Goal: Task Accomplishment & Management: Use online tool/utility

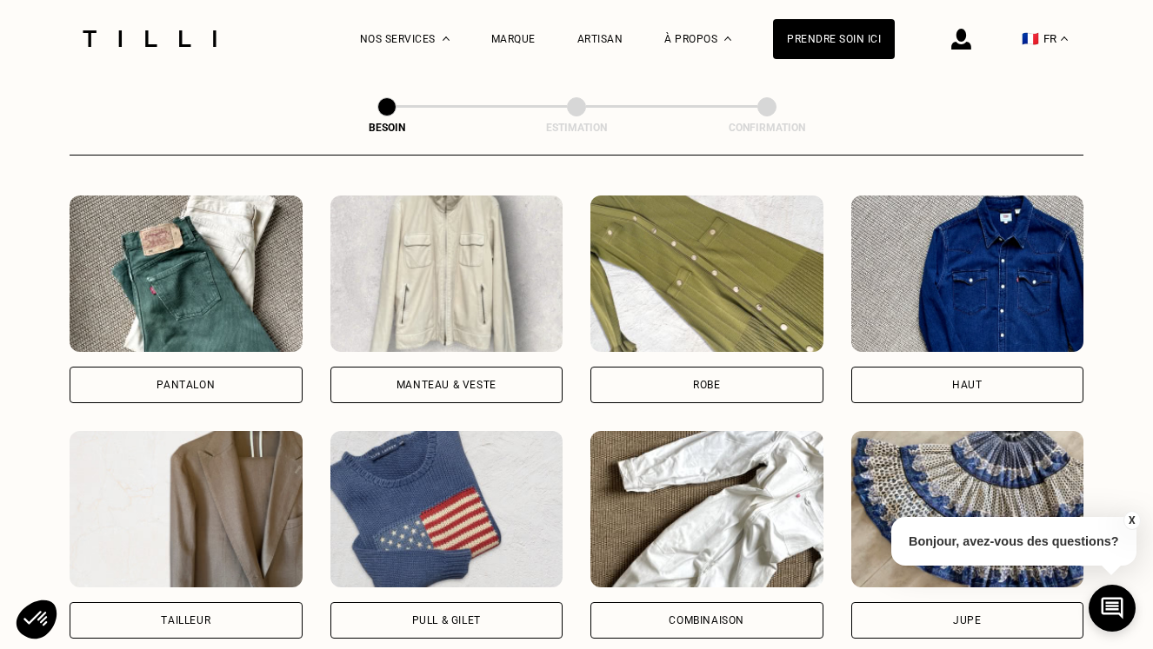
scroll to position [859, 0]
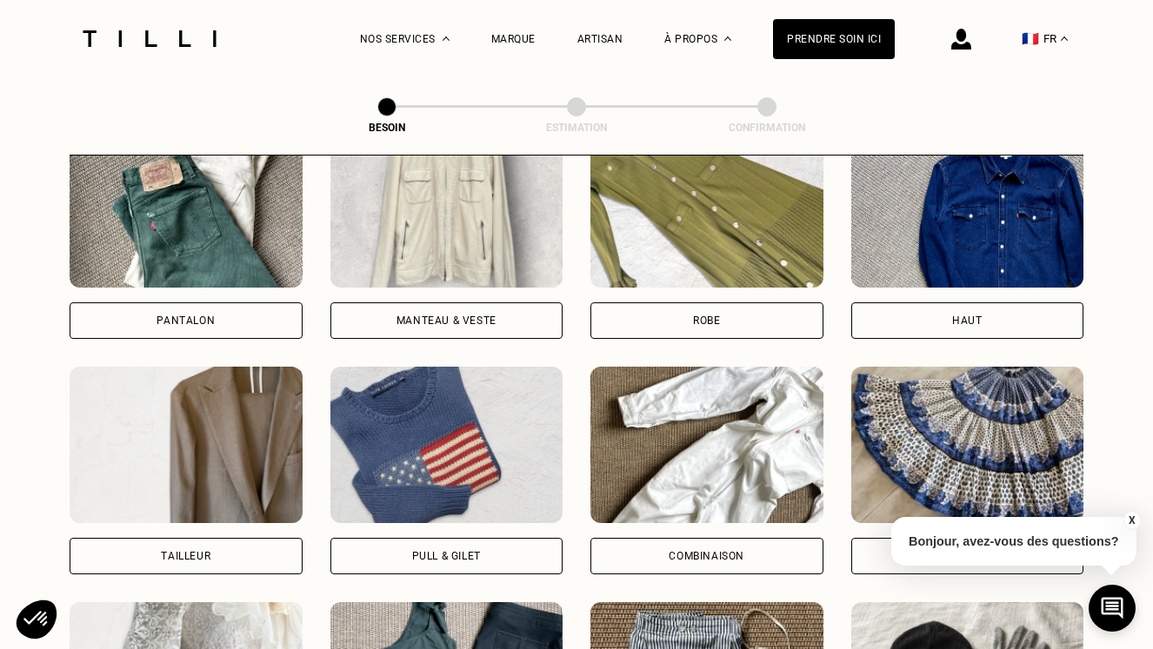
click at [193, 555] on div "Pantalon Manteau & Veste Robe Haut Tailleur Pull & gilet Combinaison Jupe Robe …" at bounding box center [577, 470] width 1014 height 679
click at [193, 551] on div "Tailleur" at bounding box center [186, 556] width 50 height 10
select select "FR"
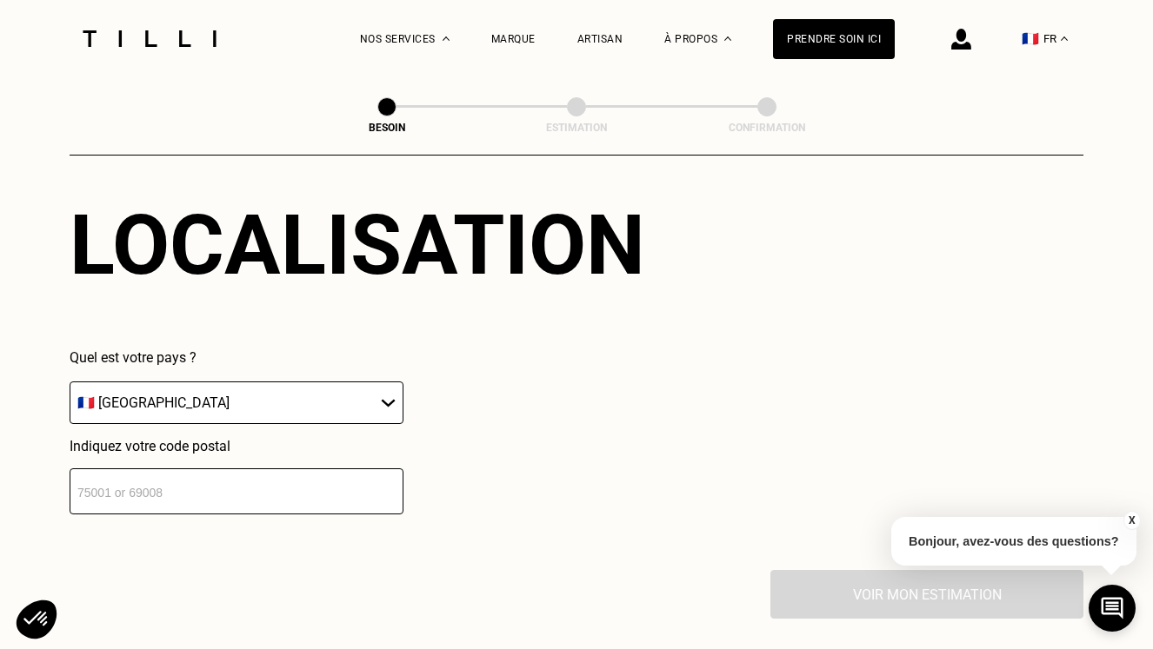
scroll to position [1645, 0]
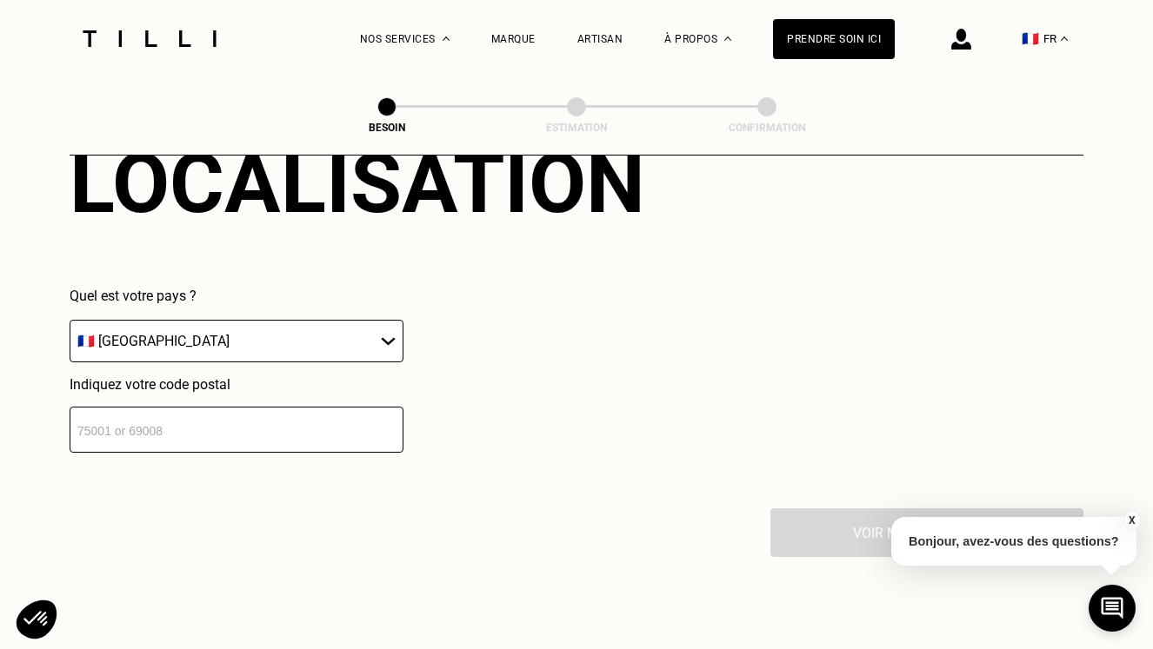
click at [156, 419] on input "number" at bounding box center [237, 430] width 334 height 46
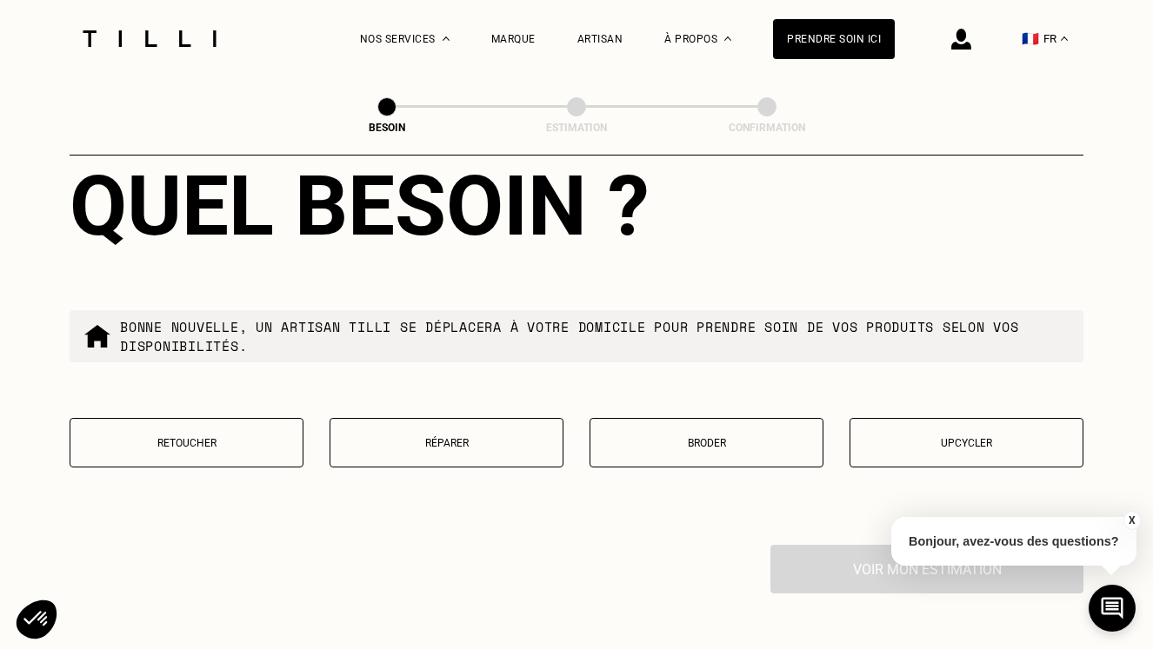
scroll to position [2063, 0]
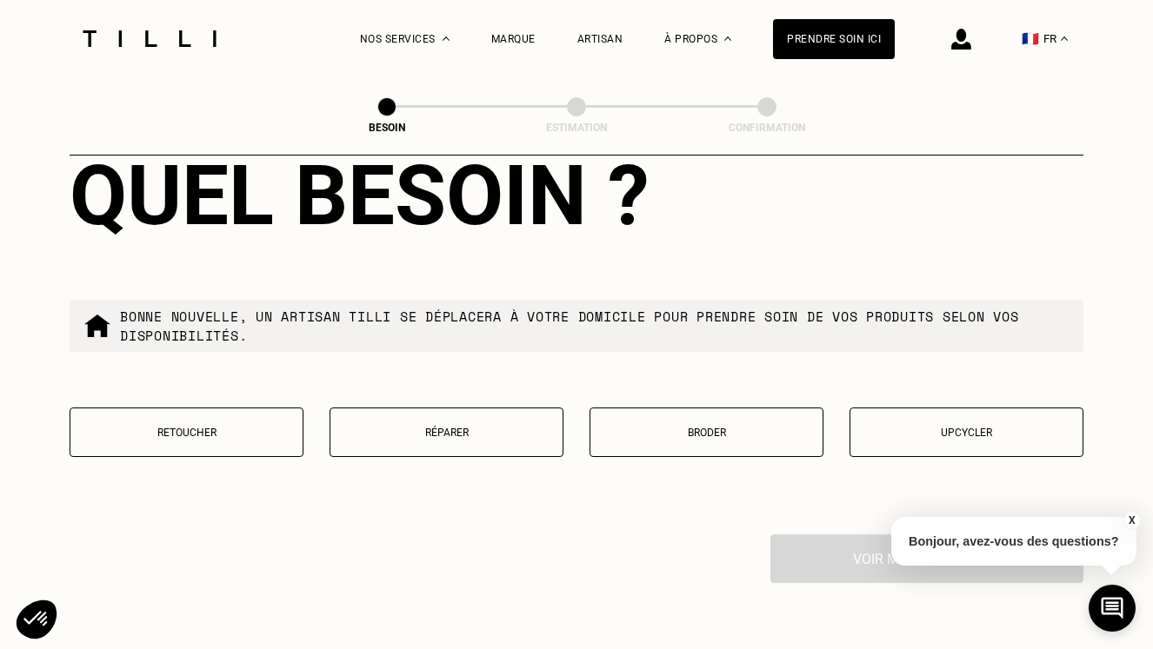
type input "75015"
click at [398, 427] on p "Réparer" at bounding box center [446, 433] width 215 height 12
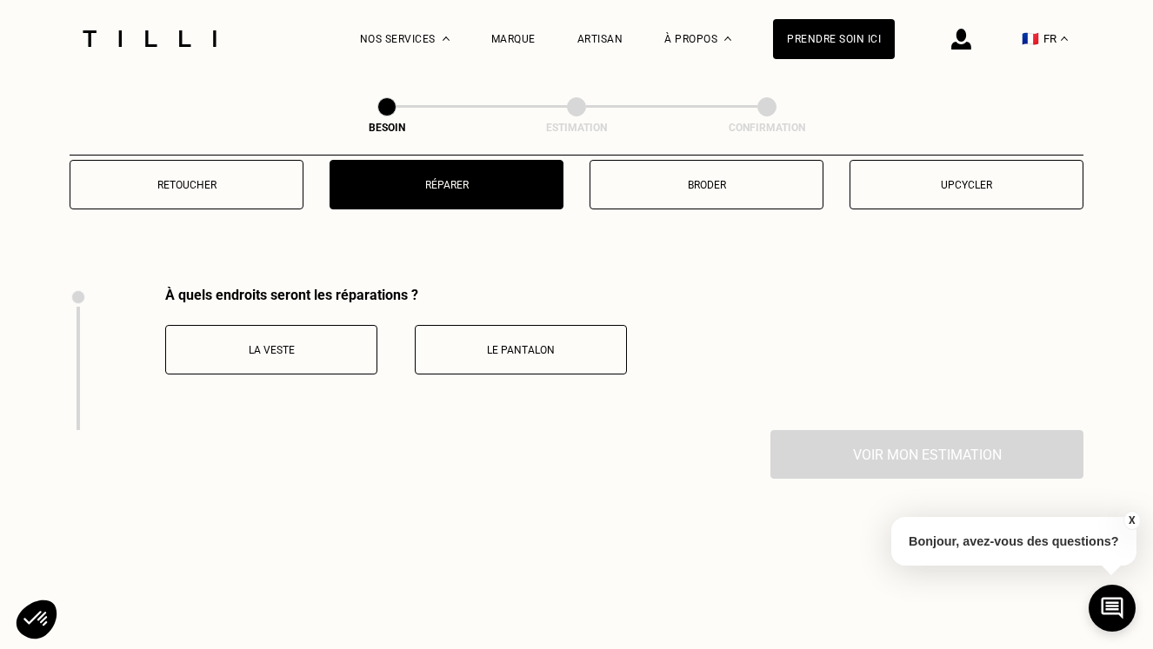
scroll to position [2313, 0]
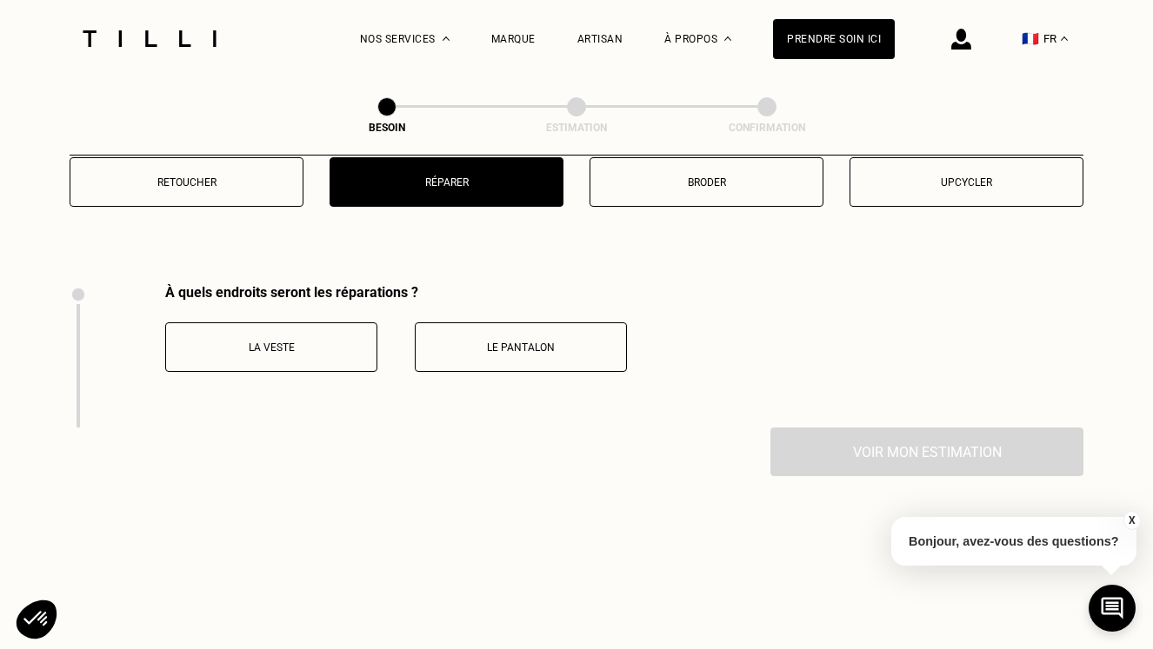
click at [309, 322] on button "La veste" at bounding box center [271, 347] width 212 height 50
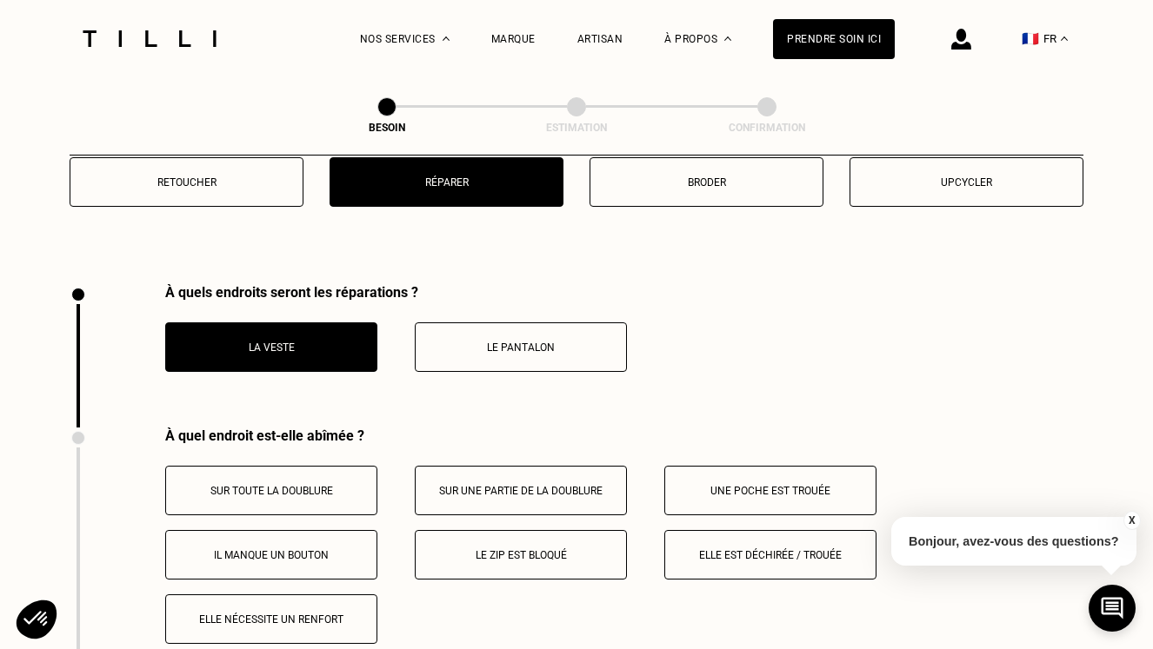
scroll to position [2531, 0]
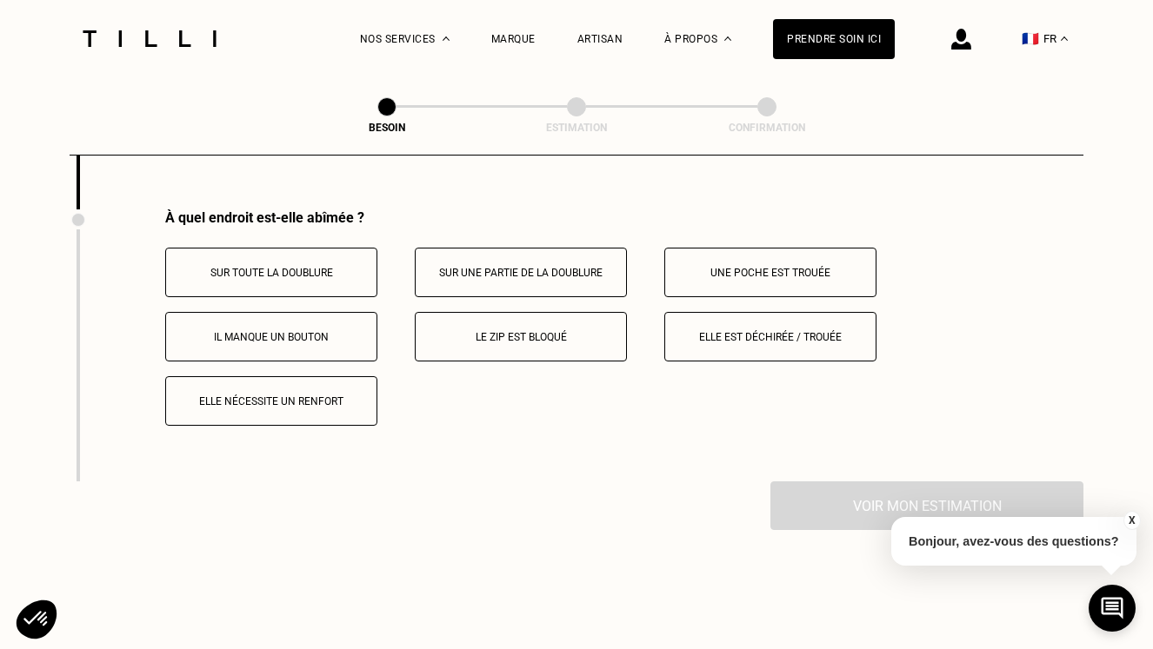
click at [775, 331] on p "Elle est déchirée / trouée" at bounding box center [770, 337] width 193 height 12
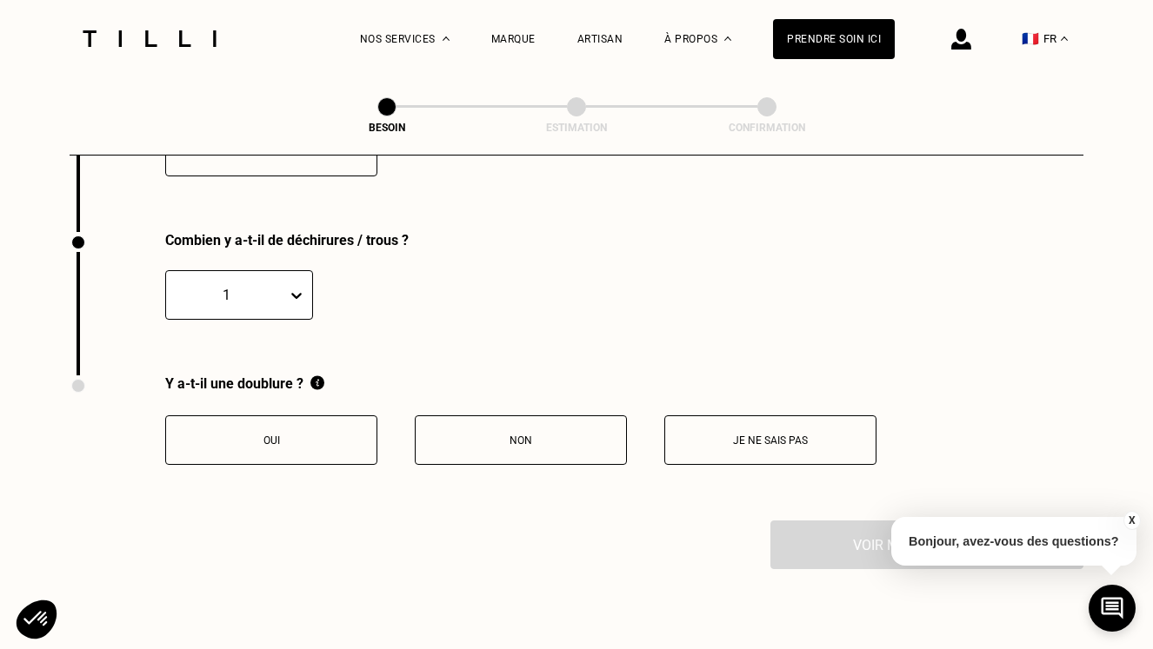
scroll to position [2803, 0]
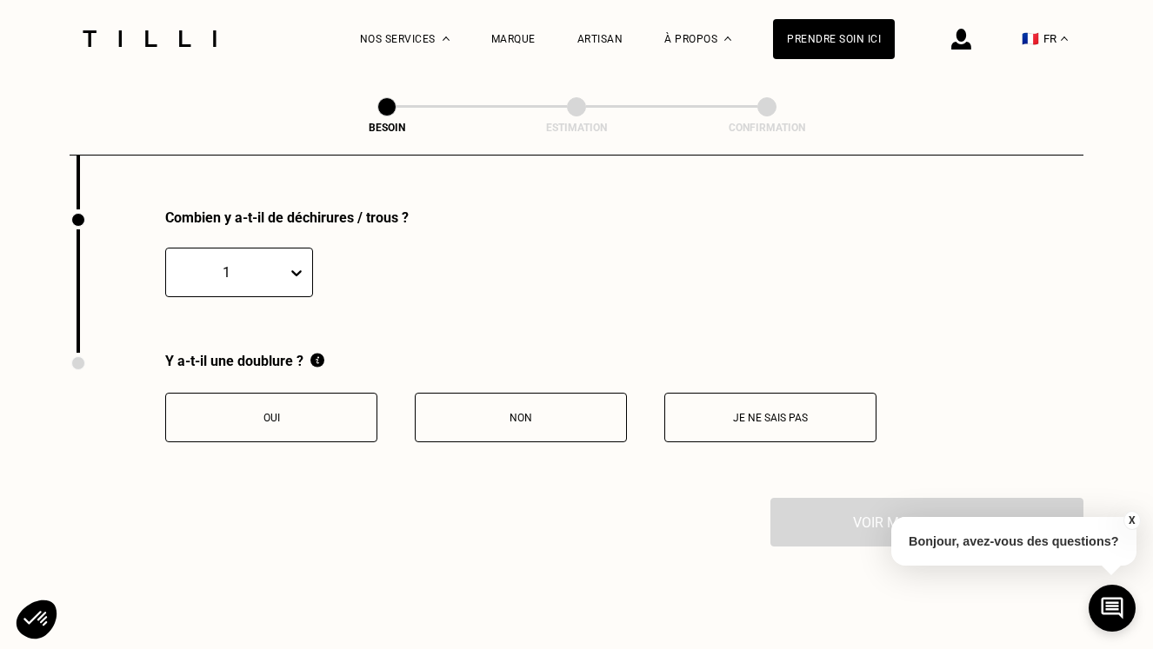
click at [801, 368] on div "Y a-t-il une doublure ? Oui Non Je ne sais pas" at bounding box center [520, 398] width 711 height 90
click at [794, 412] on p "Je ne sais pas" at bounding box center [770, 418] width 193 height 12
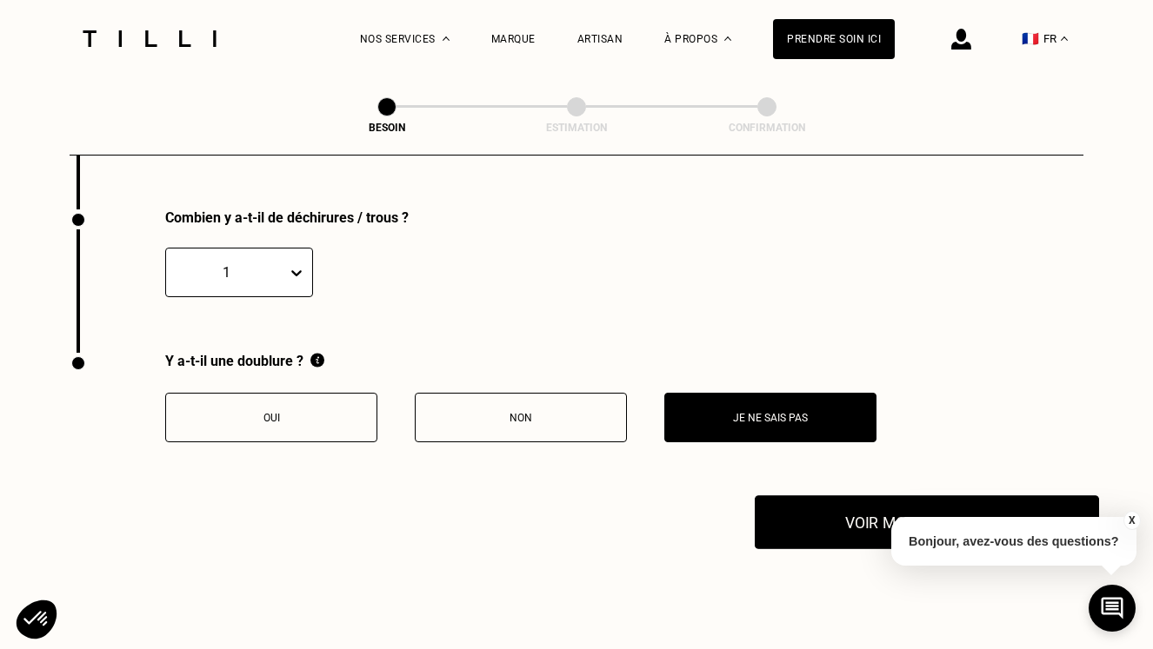
click at [844, 508] on button "Voir mon estimation" at bounding box center [927, 522] width 344 height 54
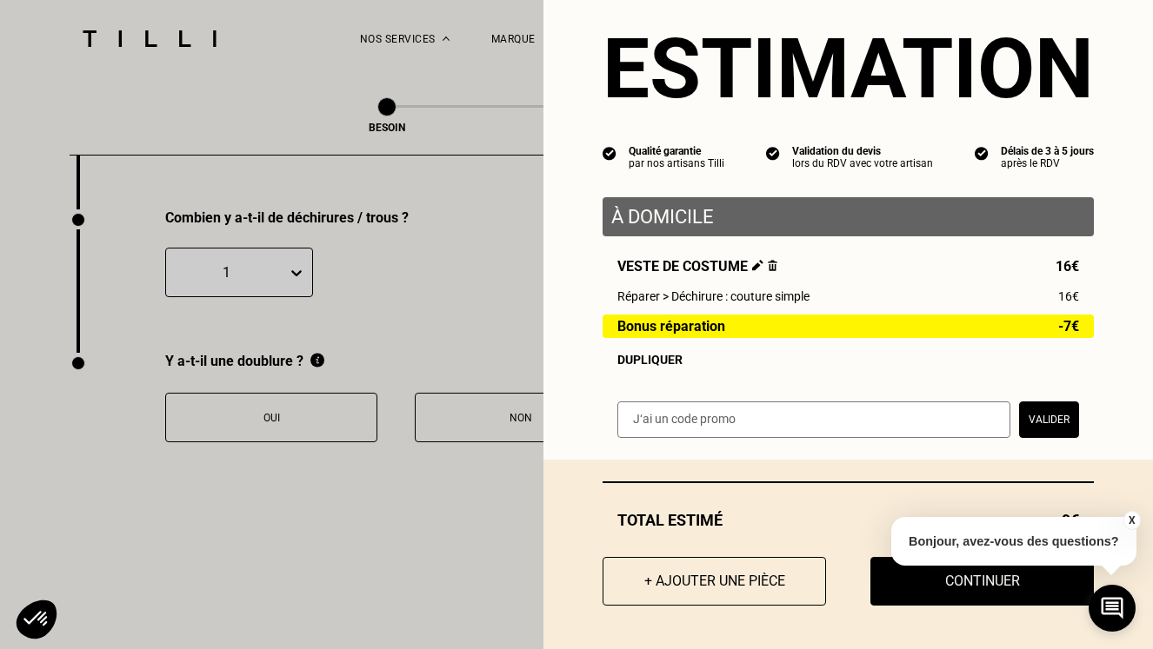
scroll to position [35, 0]
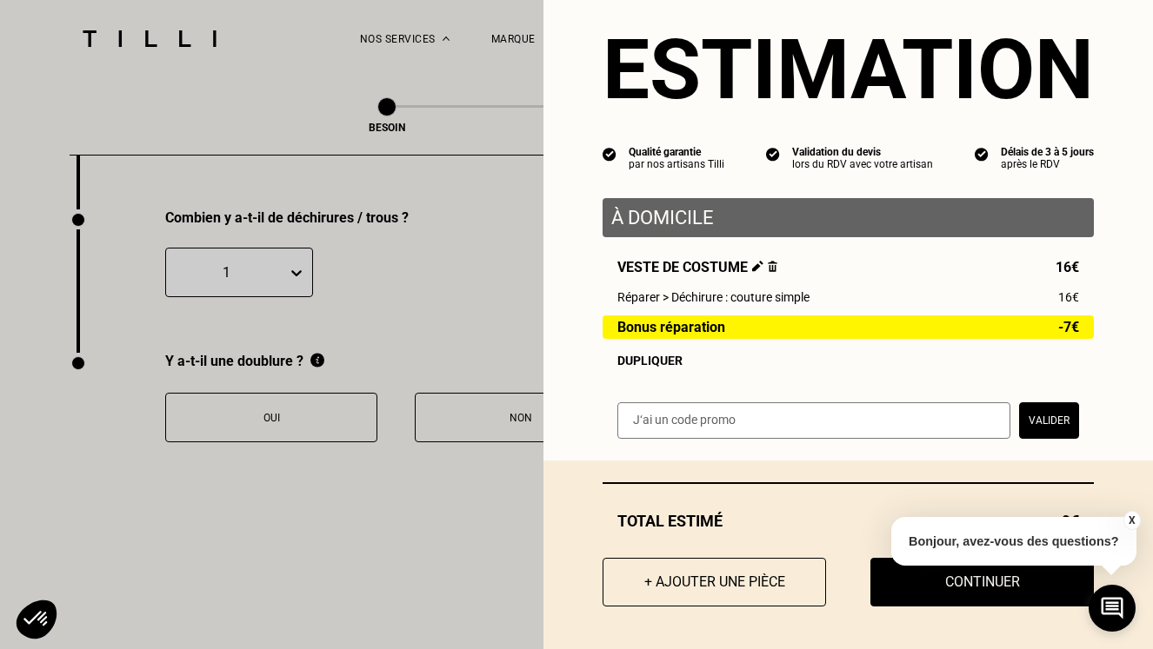
click at [1132, 521] on button "X" at bounding box center [1130, 520] width 17 height 19
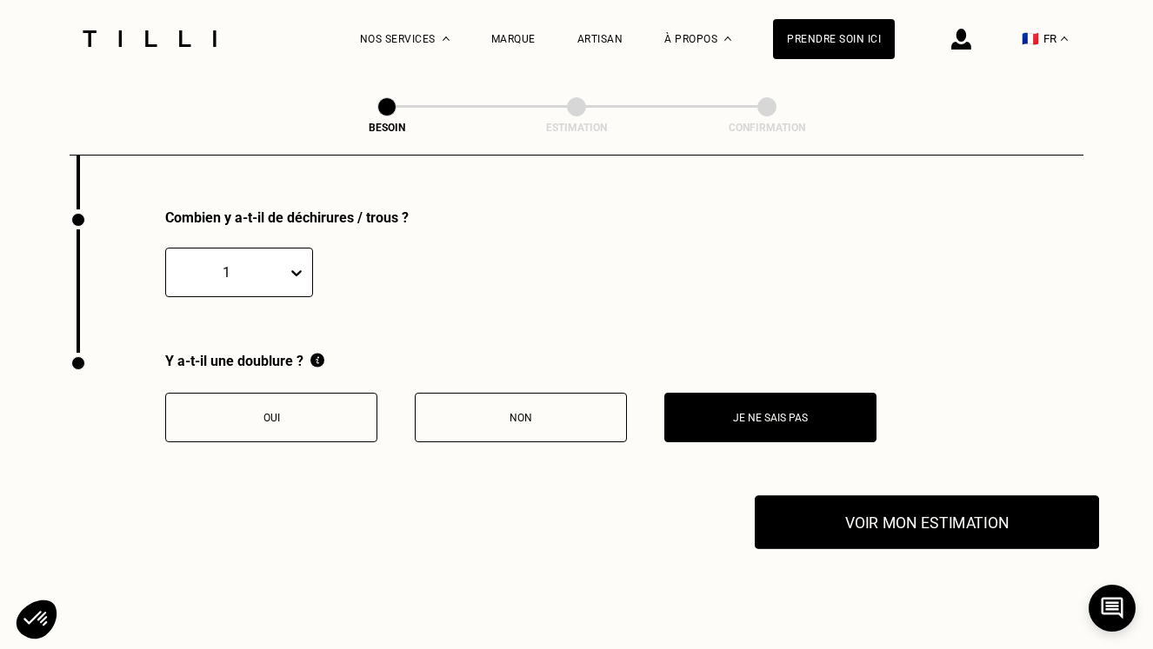
click at [931, 527] on button "Voir mon estimation" at bounding box center [927, 522] width 344 height 54
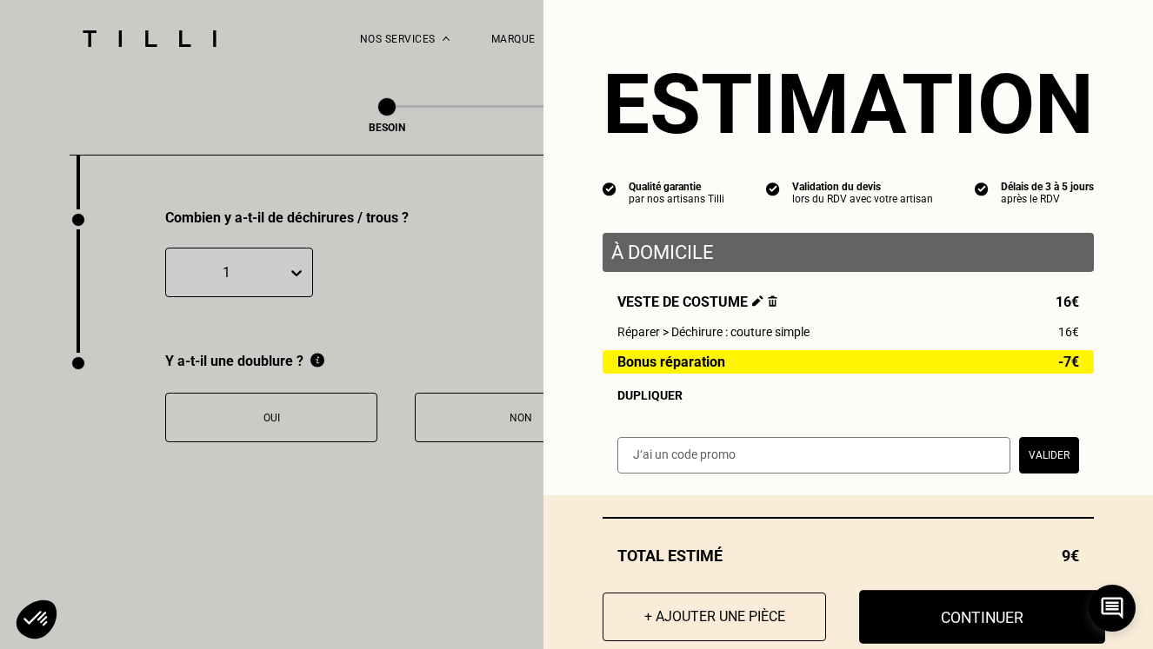
click at [942, 605] on button "Continuer" at bounding box center [982, 617] width 246 height 54
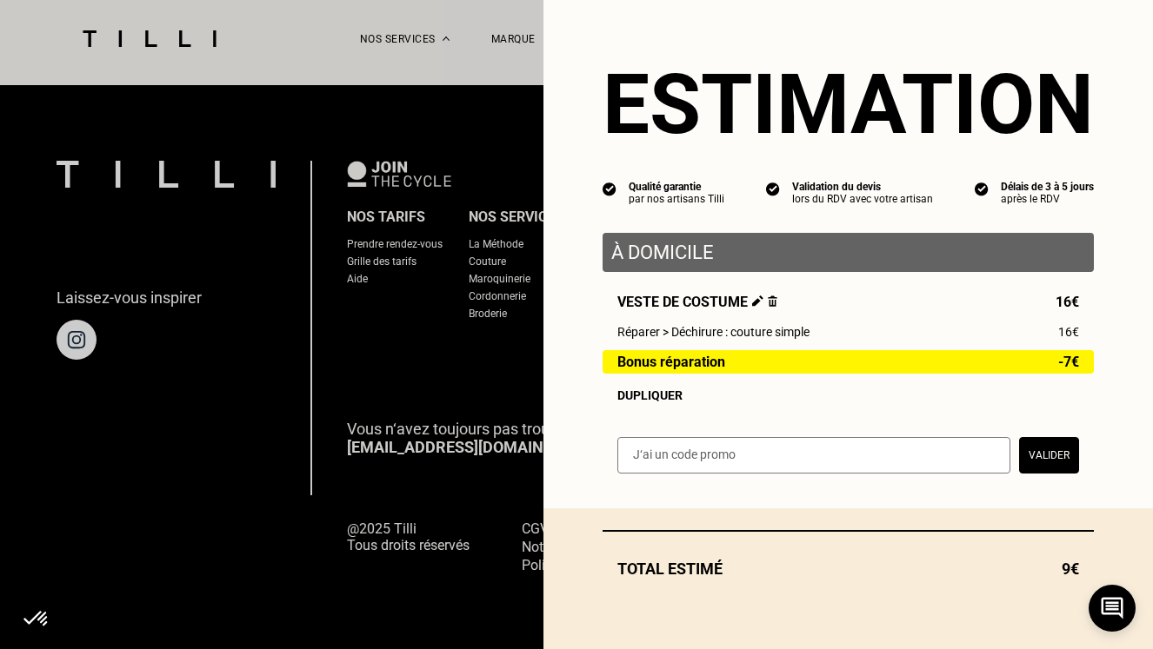
scroll to position [1108, 0]
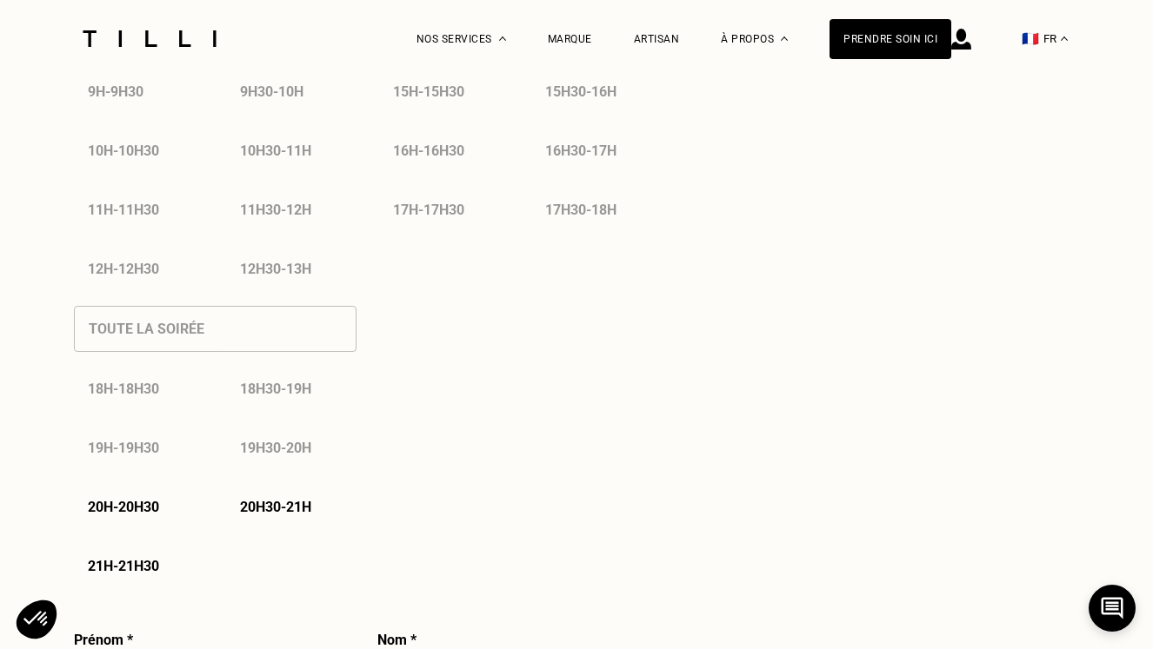
select select "FR"
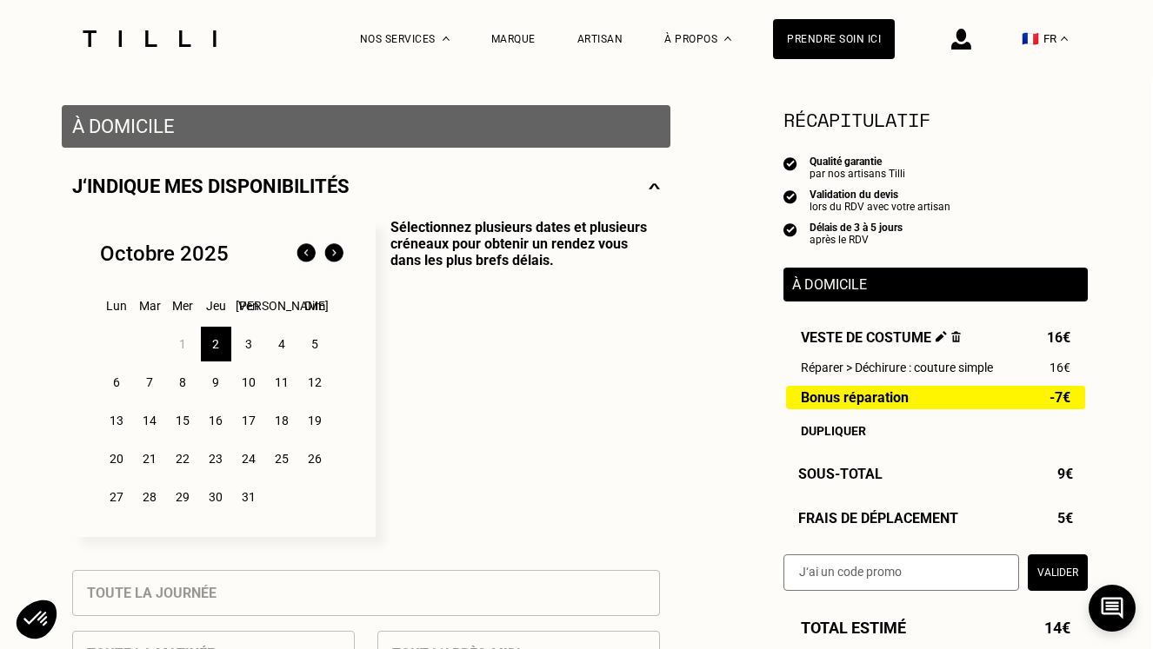
scroll to position [279, 2]
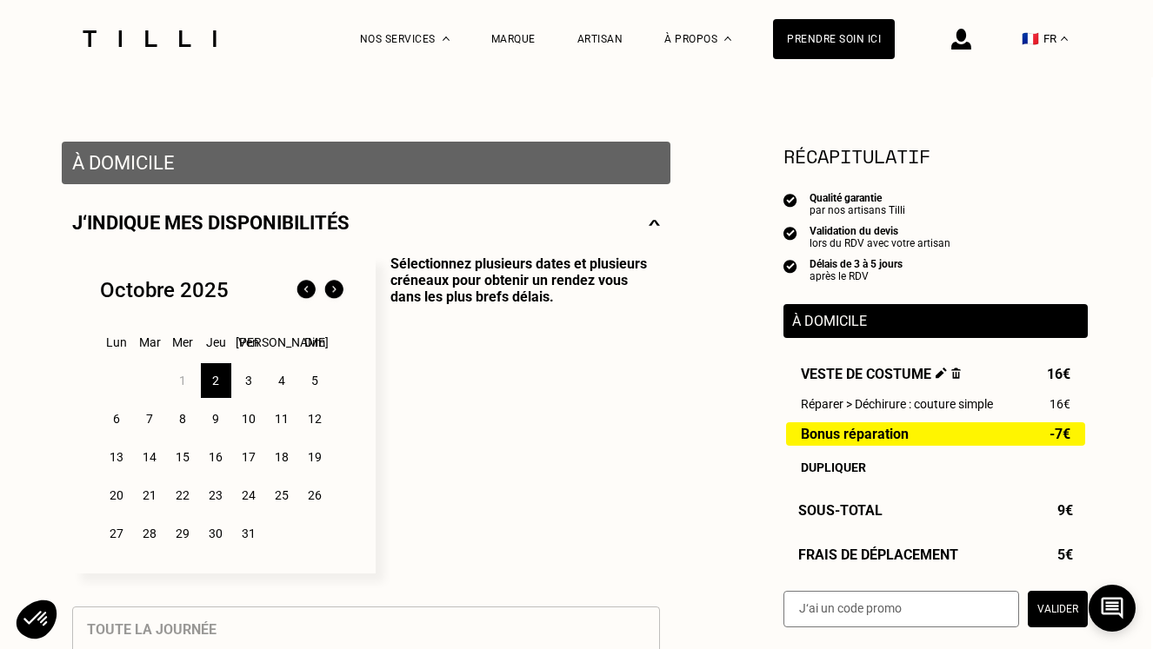
click at [347, 173] on p "À domicile" at bounding box center [366, 163] width 588 height 22
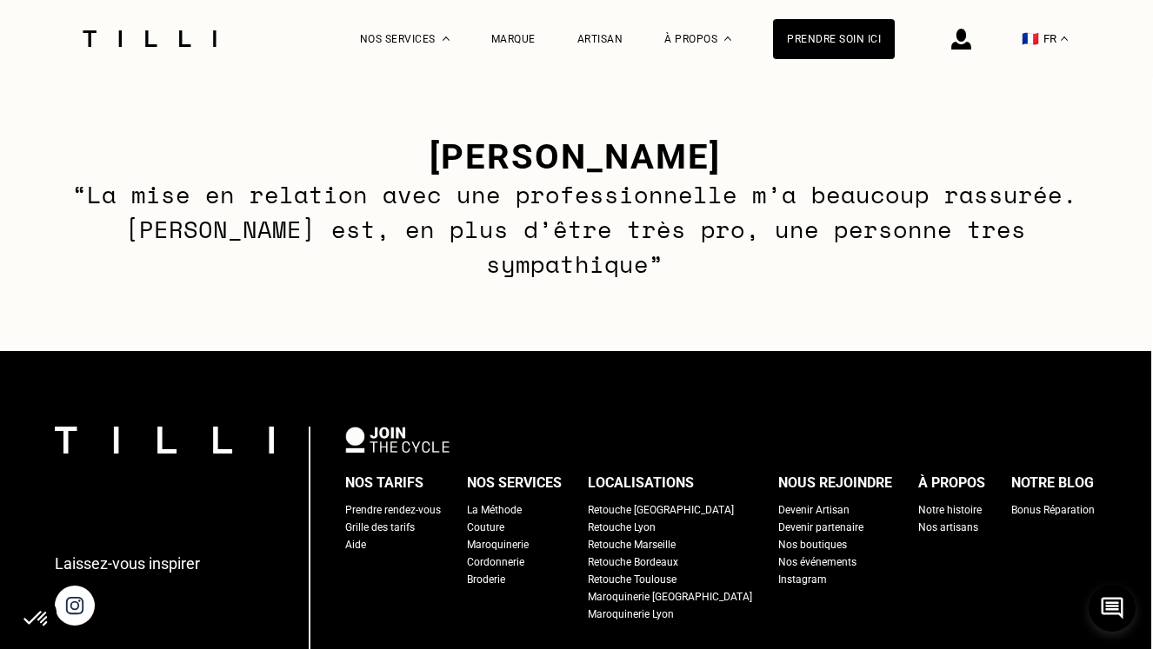
scroll to position [2586, 2]
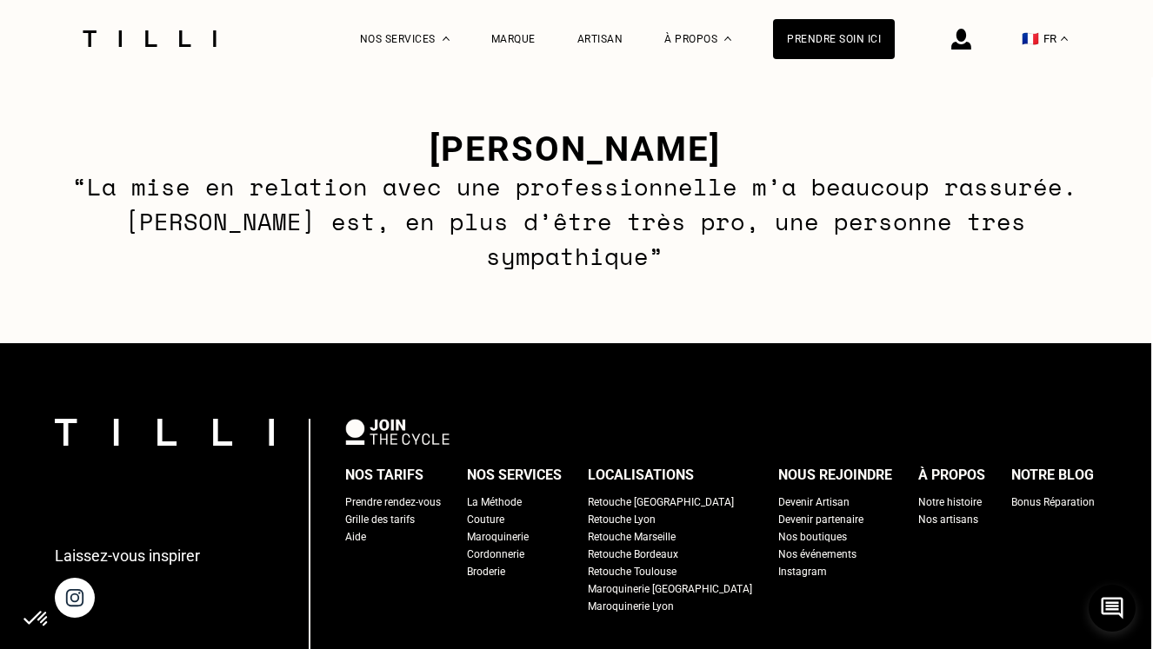
click at [507, 494] on div "La Méthode" at bounding box center [494, 502] width 55 height 17
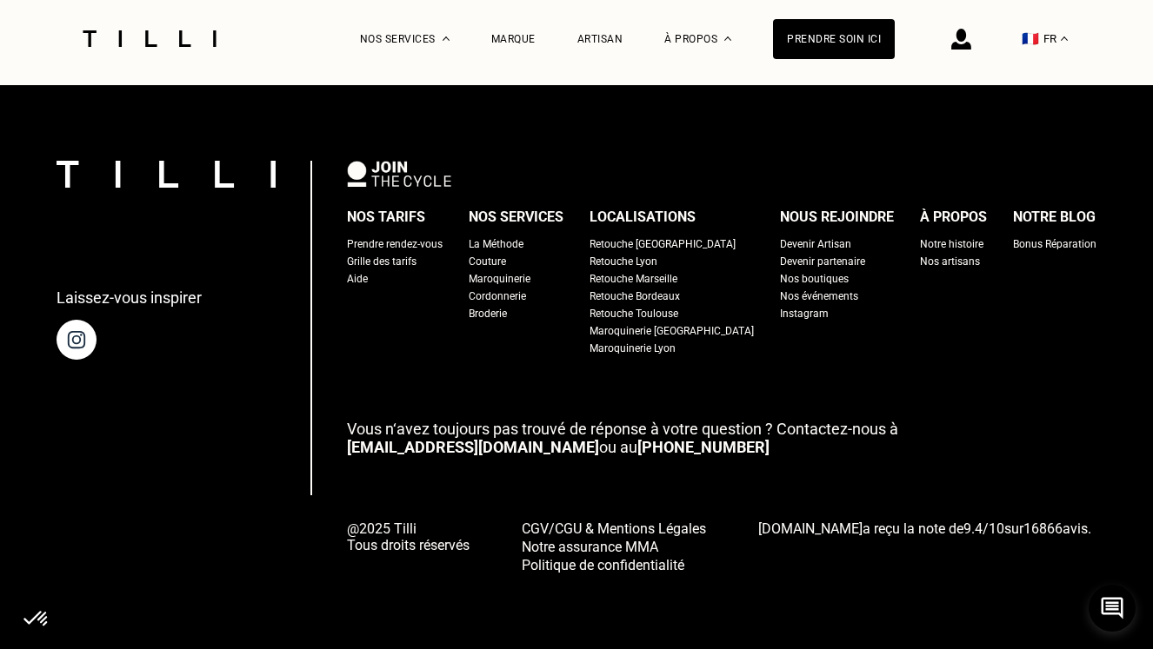
scroll to position [4125, 0]
click at [780, 281] on div "Nos boutiques" at bounding box center [814, 278] width 69 height 17
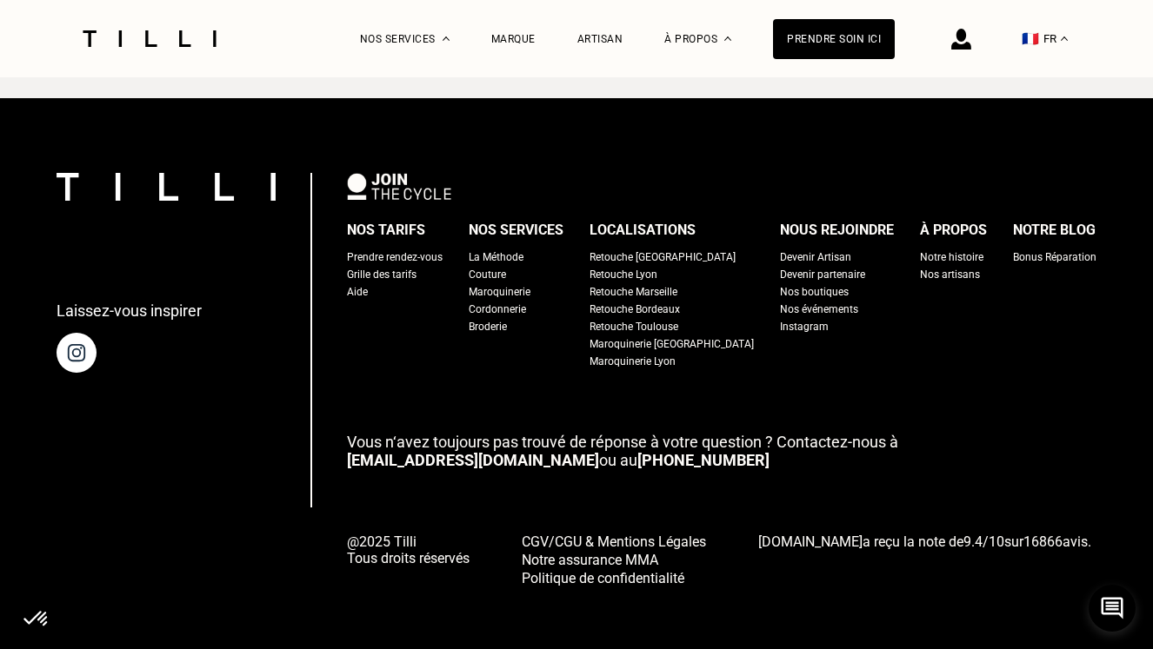
scroll to position [3196, 0]
click at [649, 251] on div "Retouche [GEOGRAPHIC_DATA]" at bounding box center [662, 257] width 146 height 17
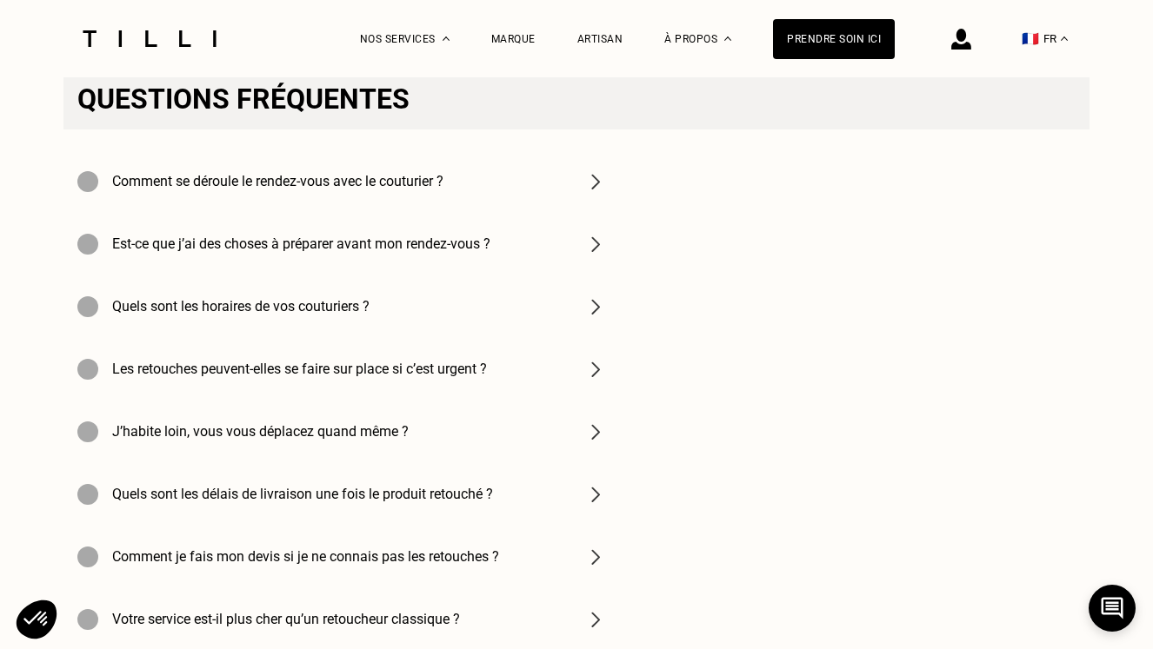
scroll to position [5600, 0]
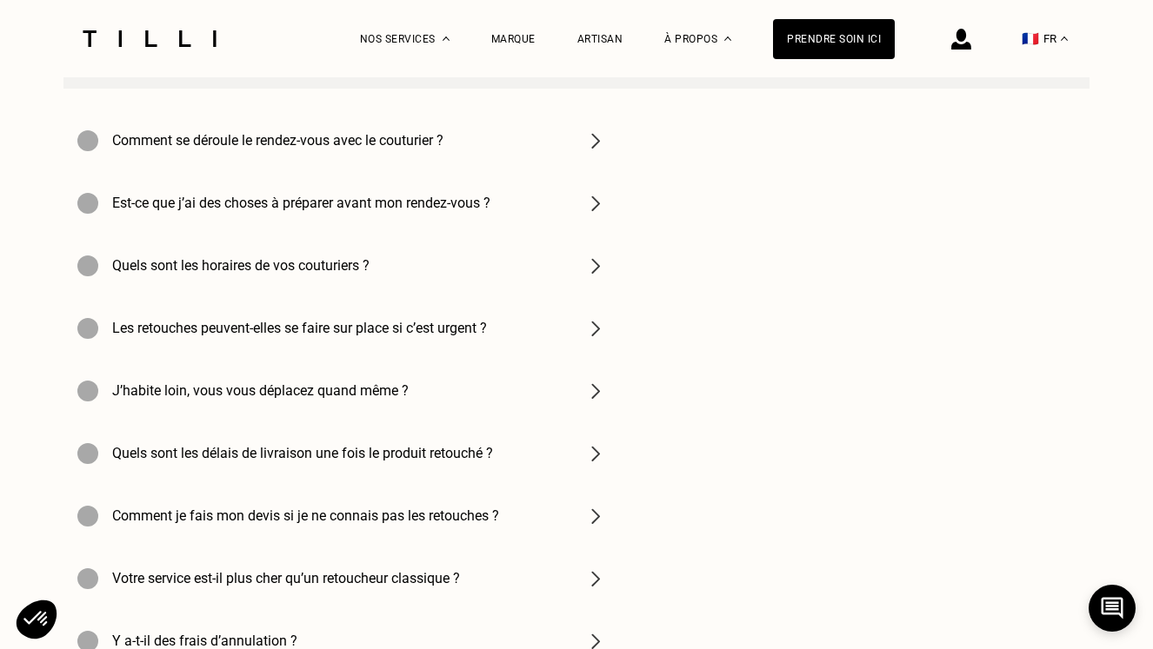
click at [598, 143] on img at bounding box center [595, 140] width 21 height 21
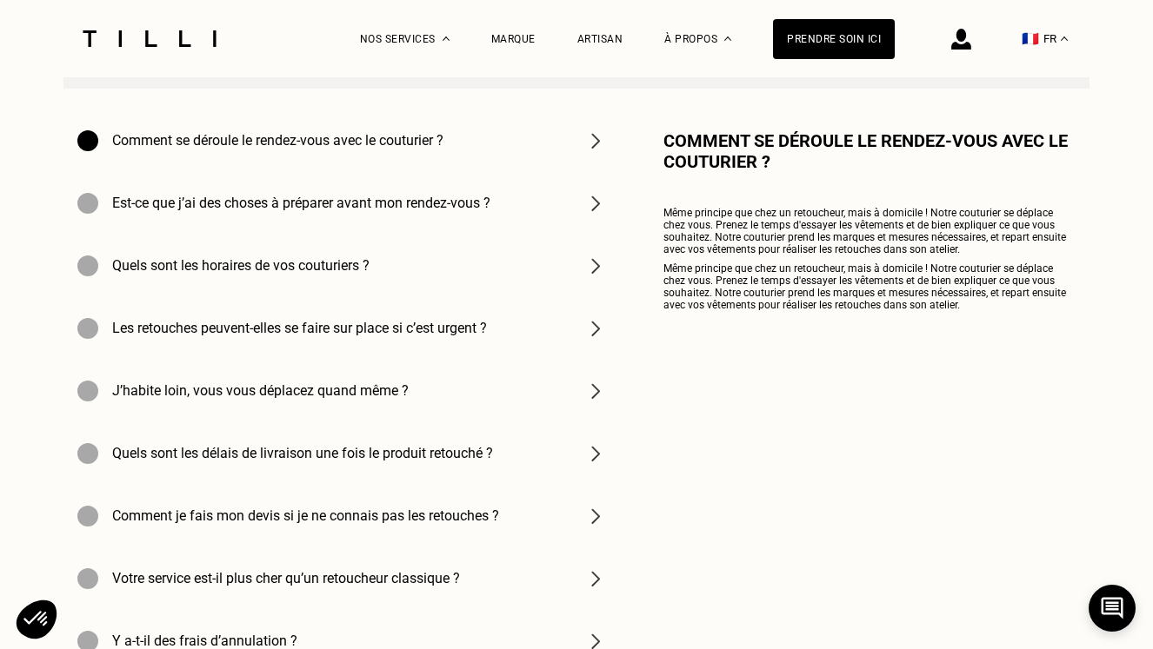
click at [590, 209] on img at bounding box center [595, 203] width 21 height 21
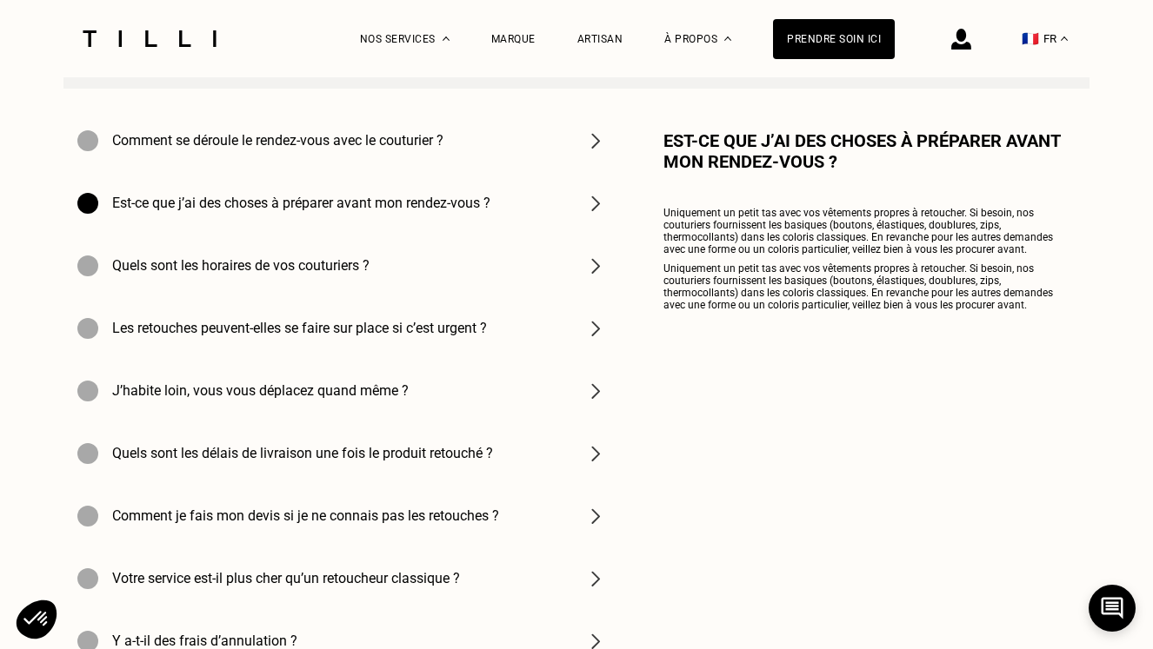
click at [599, 260] on img at bounding box center [595, 266] width 21 height 21
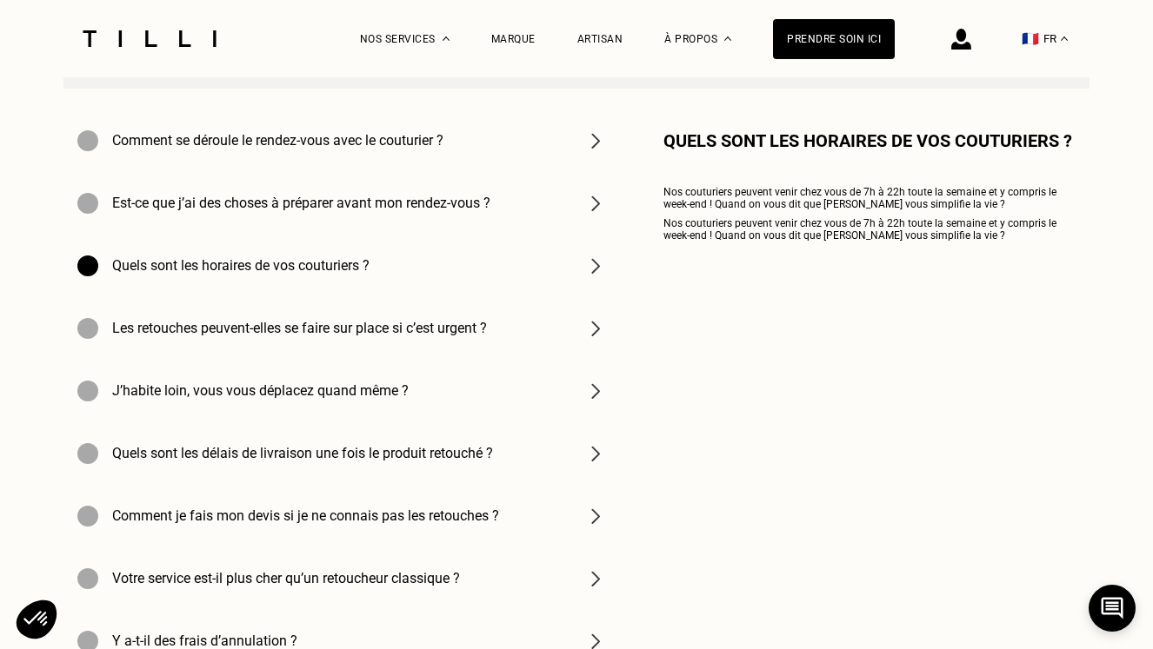
click at [594, 329] on img at bounding box center [595, 328] width 21 height 21
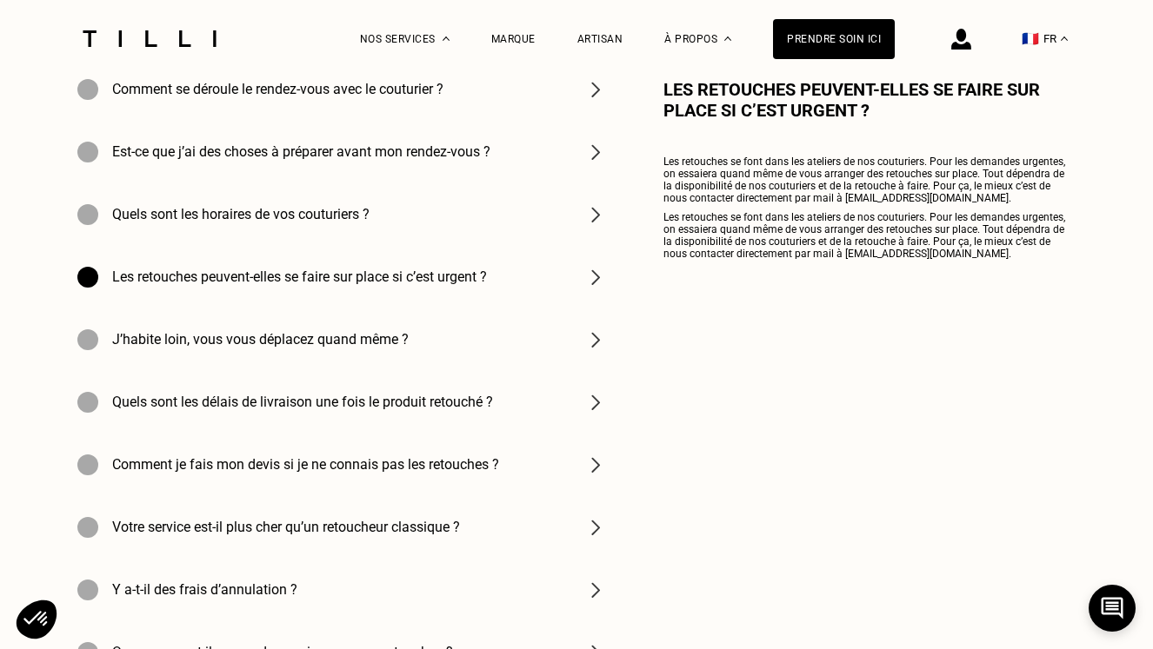
scroll to position [5661, 0]
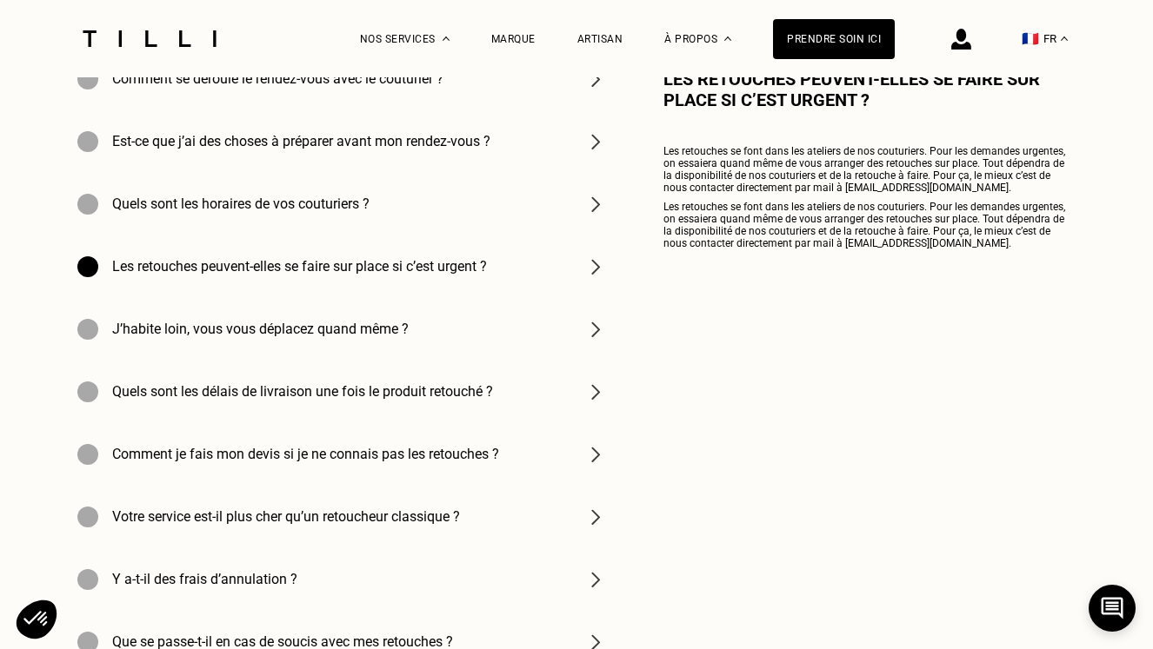
click at [594, 338] on img at bounding box center [595, 329] width 21 height 21
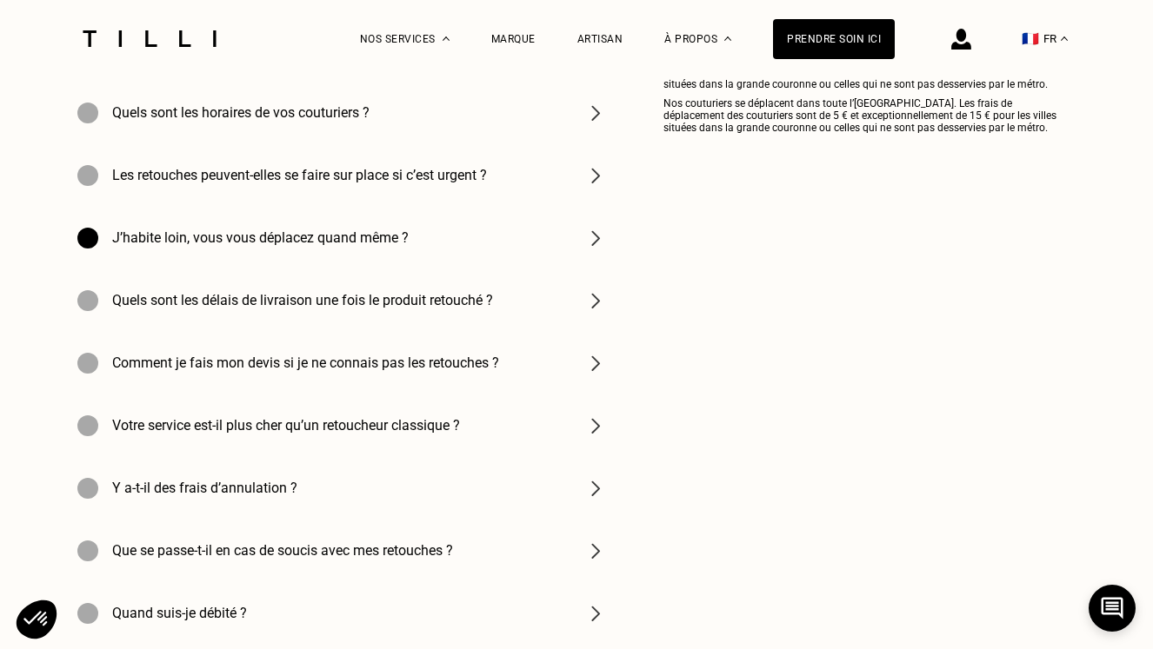
scroll to position [5766, 0]
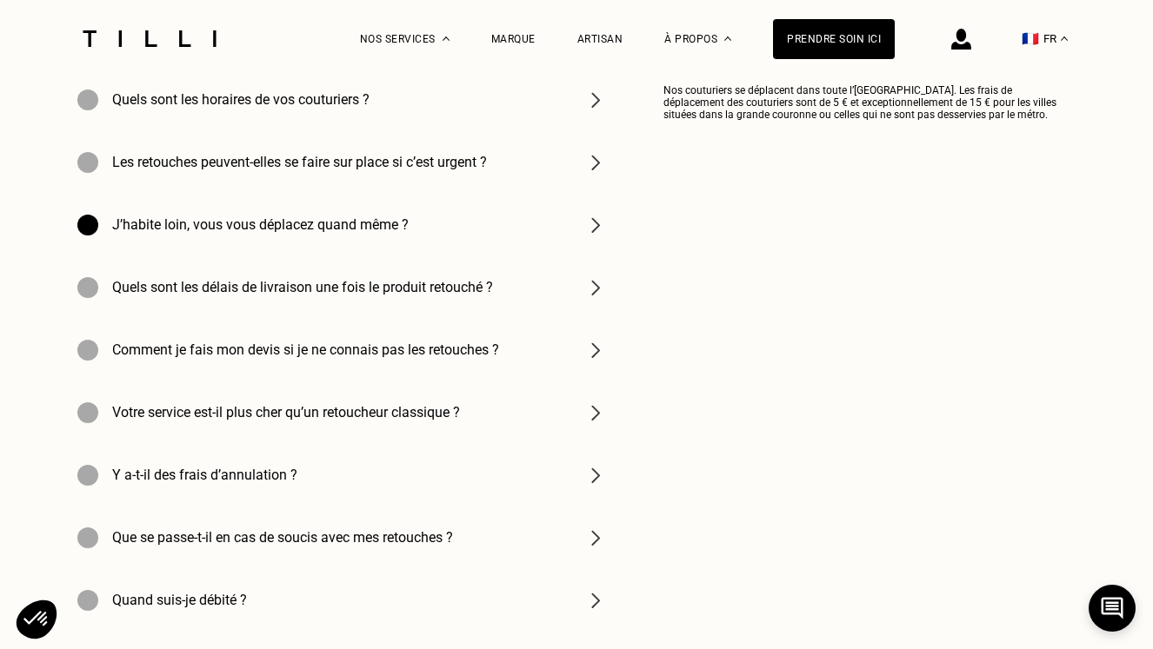
click at [595, 289] on img at bounding box center [595, 287] width 21 height 21
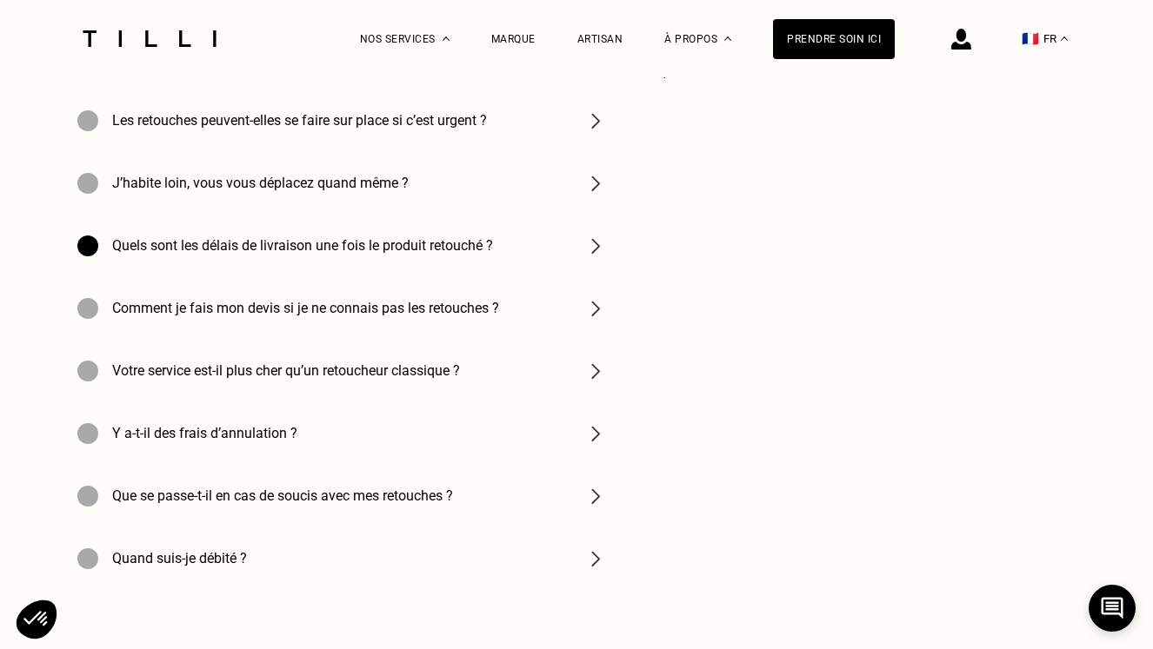
scroll to position [5807, 0]
click at [595, 316] on img at bounding box center [595, 308] width 21 height 21
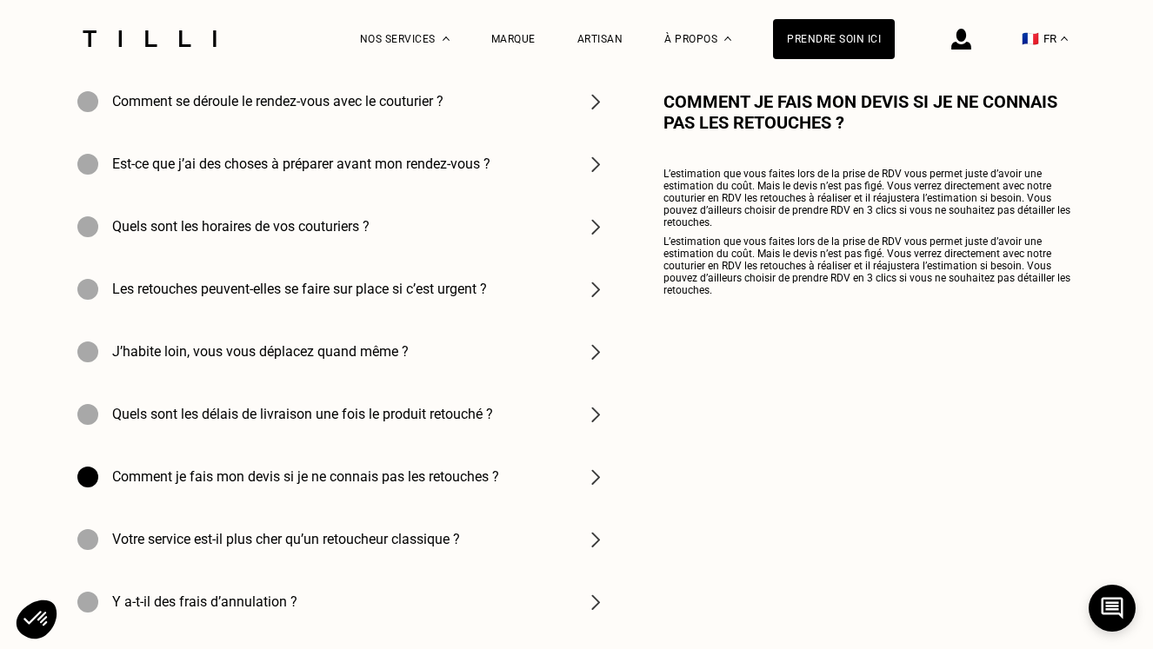
scroll to position [5632, 0]
